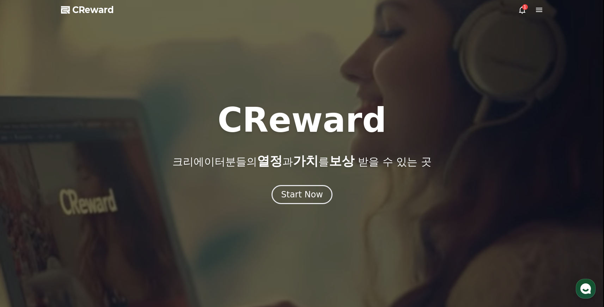
click at [524, 10] on icon at bounding box center [522, 10] width 8 height 8
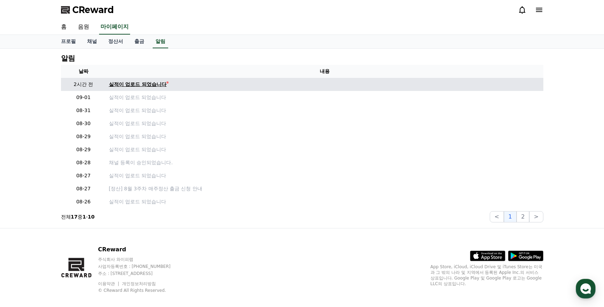
click at [138, 82] on div "실적이 업로드 되었습니다" at bounding box center [138, 84] width 58 height 7
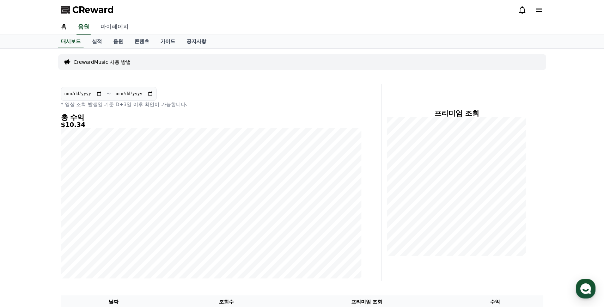
click at [105, 26] on link "마이페이지" at bounding box center [114, 27] width 39 height 15
select select "**********"
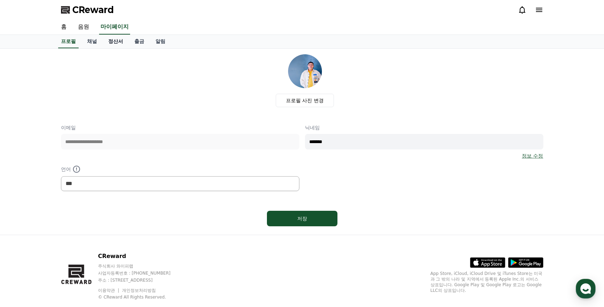
click at [110, 39] on link "정산서" at bounding box center [116, 41] width 26 height 13
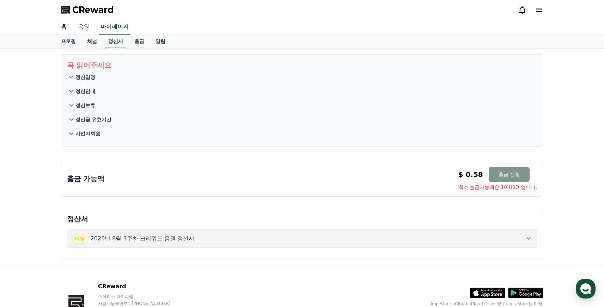
click at [524, 176] on button "출금 신청" at bounding box center [509, 175] width 41 height 16
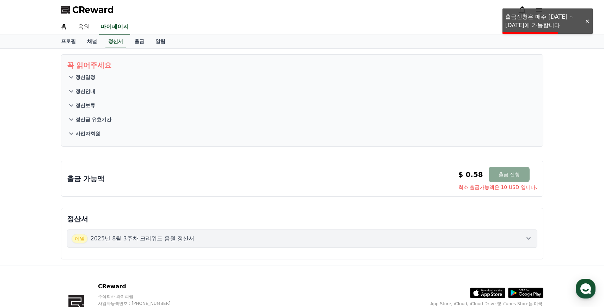
click at [587, 20] on div at bounding box center [586, 21] width 11 height 7
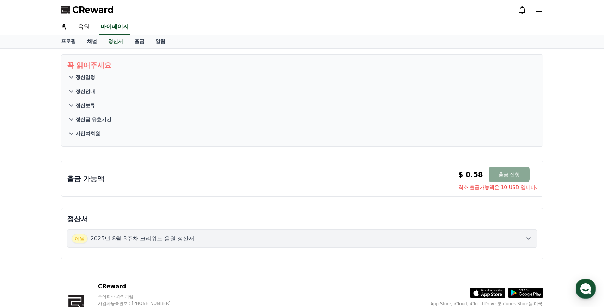
click at [148, 238] on p "2025년 8월 3주차 크리워드 음원 정산서" at bounding box center [143, 238] width 104 height 8
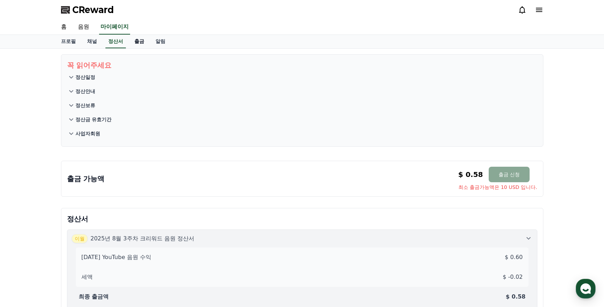
click at [134, 40] on link "출금" at bounding box center [139, 41] width 21 height 13
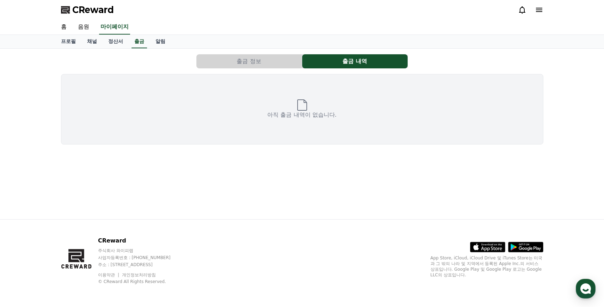
click at [260, 63] on button "출금 정보" at bounding box center [248, 61] width 105 height 14
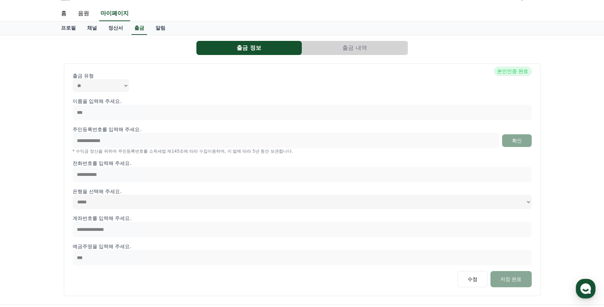
scroll to position [14, 0]
